Goal: Task Accomplishment & Management: Manage account settings

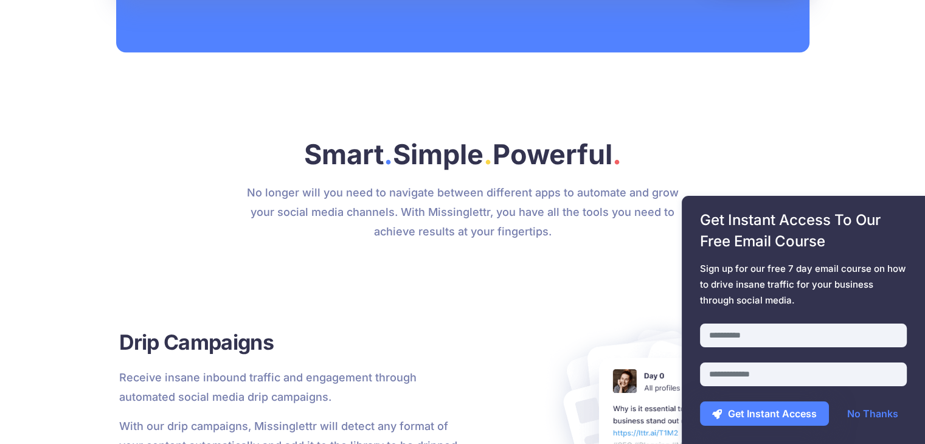
scroll to position [1204, 0]
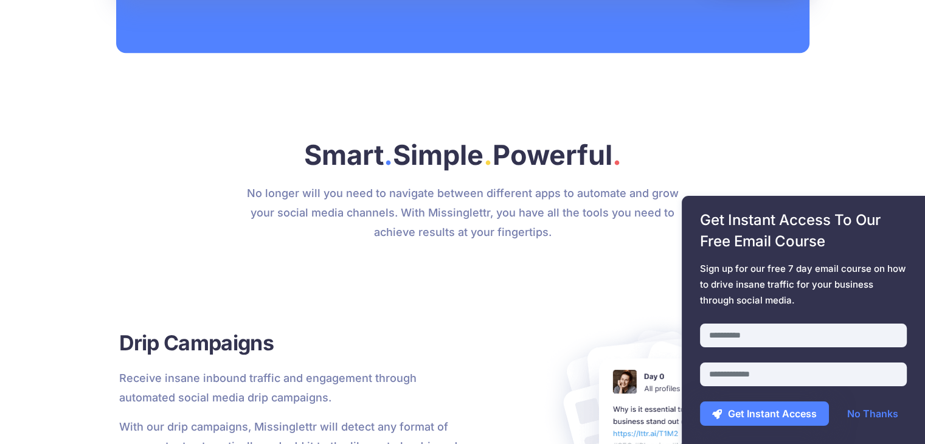
click at [402, 275] on div at bounding box center [462, 275] width 669 height 46
click at [875, 418] on link "No Thanks" at bounding box center [872, 413] width 75 height 24
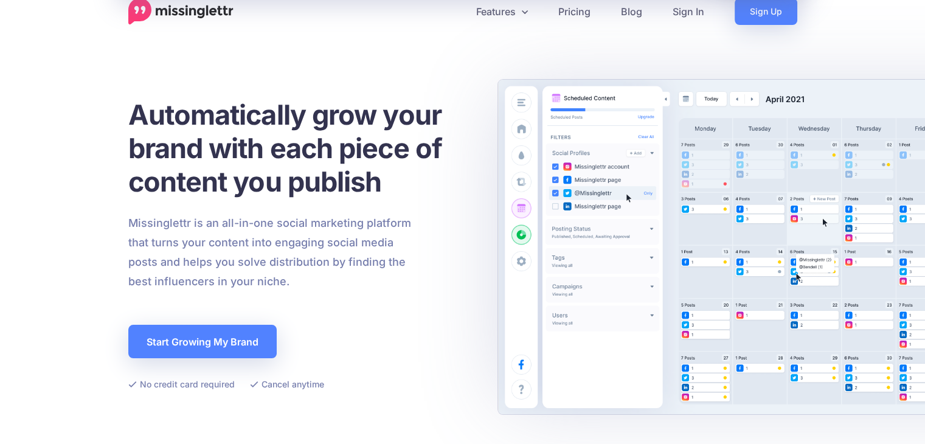
scroll to position [0, 0]
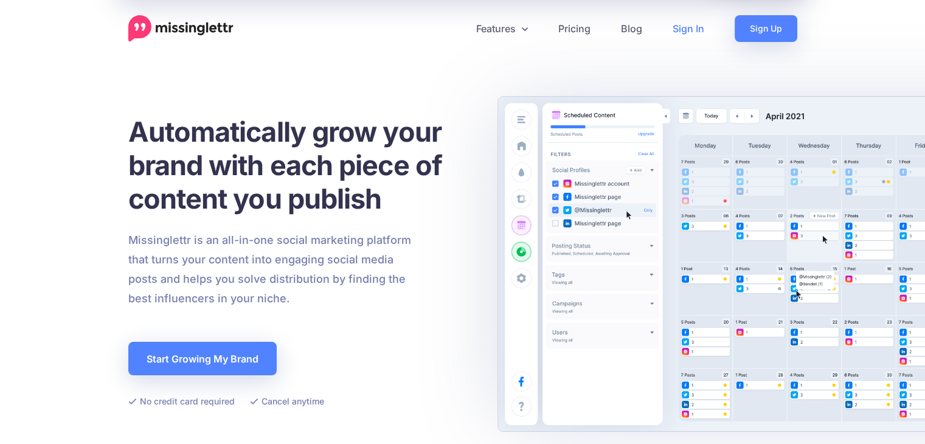
click at [672, 37] on link "Sign In" at bounding box center [688, 28] width 62 height 27
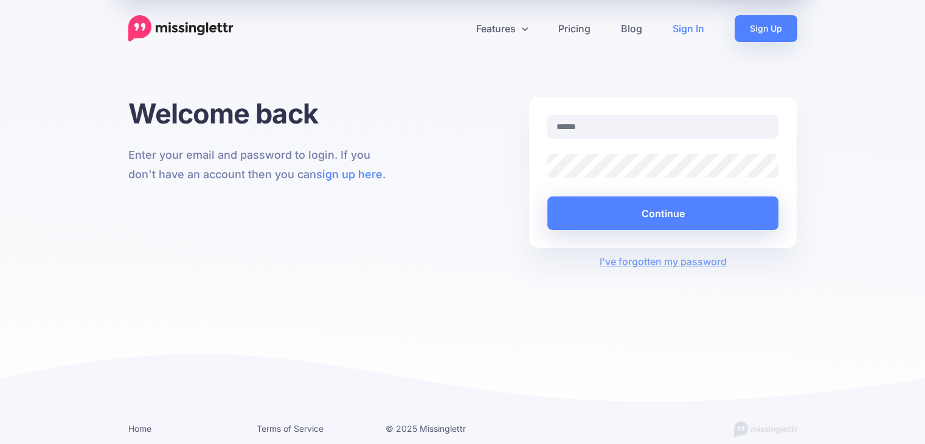
click at [587, 124] on input "text" at bounding box center [663, 127] width 232 height 24
drag, startPoint x: 587, startPoint y: 124, endPoint x: 568, endPoint y: 127, distance: 19.7
click at [568, 127] on input "text" at bounding box center [663, 127] width 232 height 24
click at [574, 125] on input "text" at bounding box center [663, 127] width 232 height 24
